Goal: Check status: Check status

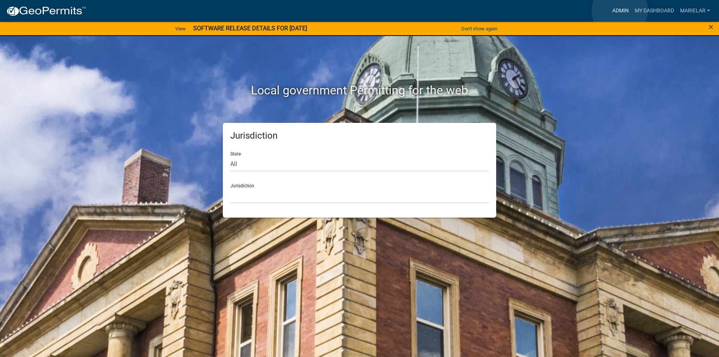
click at [620, 10] on link "Admin" at bounding box center [620, 11] width 22 height 14
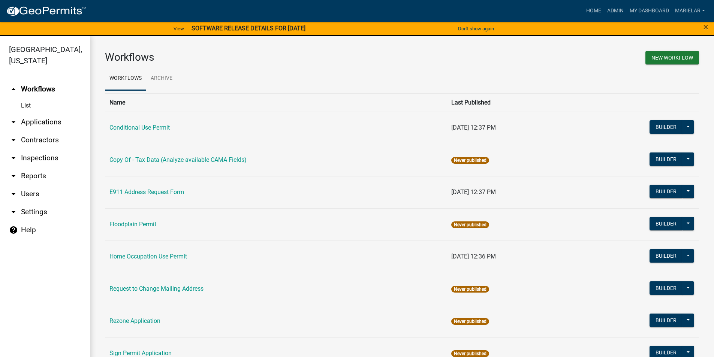
drag, startPoint x: 18, startPoint y: 110, endPoint x: 13, endPoint y: 111, distance: 4.6
click at [13, 118] on icon "arrow_drop_down" at bounding box center [13, 122] width 9 height 9
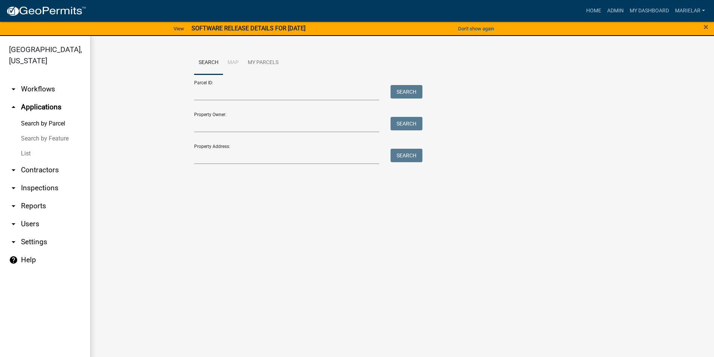
click at [25, 146] on link "List" at bounding box center [45, 153] width 90 height 15
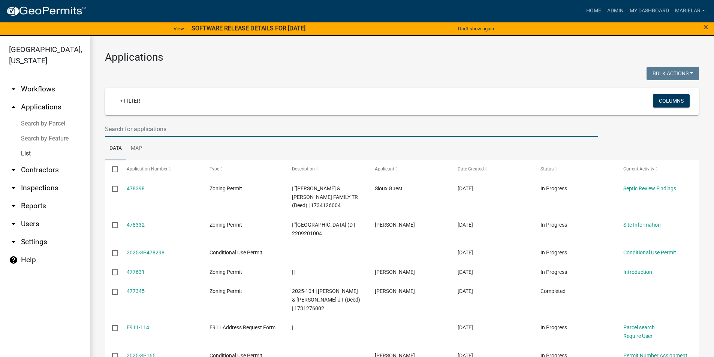
click at [144, 131] on input "text" at bounding box center [351, 128] width 493 height 15
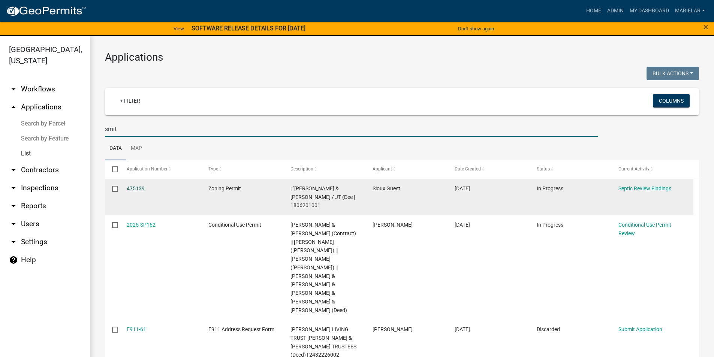
type input "smit"
click at [133, 189] on link "475139" at bounding box center [136, 188] width 18 height 6
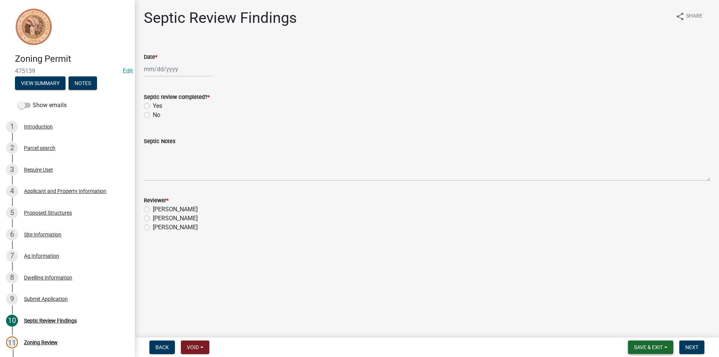
click at [656, 344] on span "Save & Exit" at bounding box center [648, 347] width 29 height 6
click at [655, 329] on button "Save & Exit" at bounding box center [644, 328] width 60 height 18
